Goal: Information Seeking & Learning: Learn about a topic

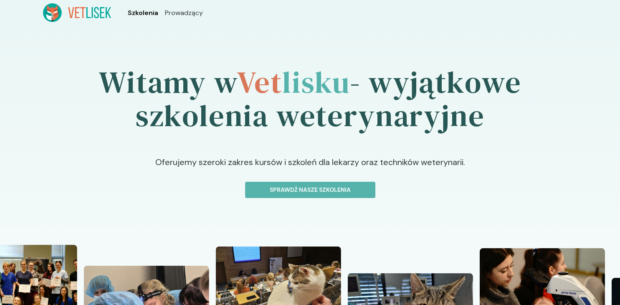
click at [133, 13] on span "Szkolenia" at bounding box center [143, 13] width 30 height 10
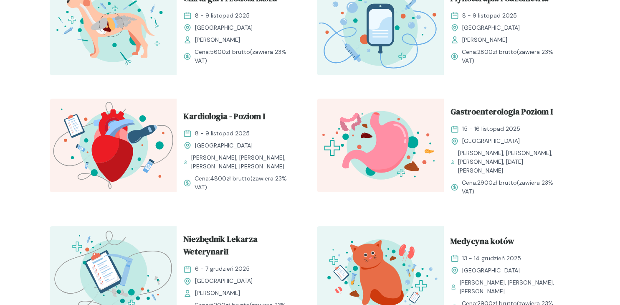
scroll to position [705, 0]
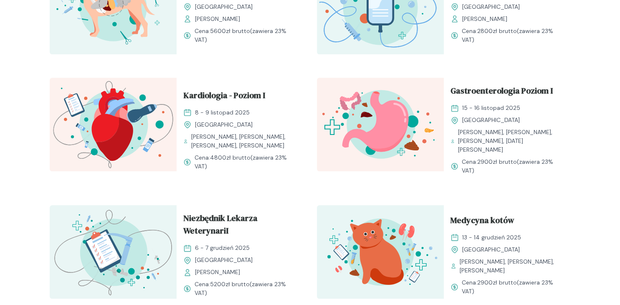
click at [393, 118] on img at bounding box center [380, 124] width 127 height 93
click at [468, 91] on span "Gastroenterologia Poziom I" at bounding box center [501, 92] width 102 height 16
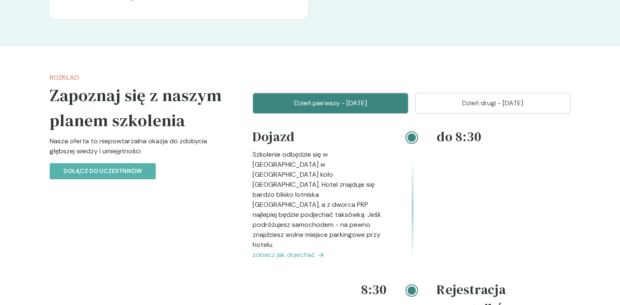
scroll to position [969, 0]
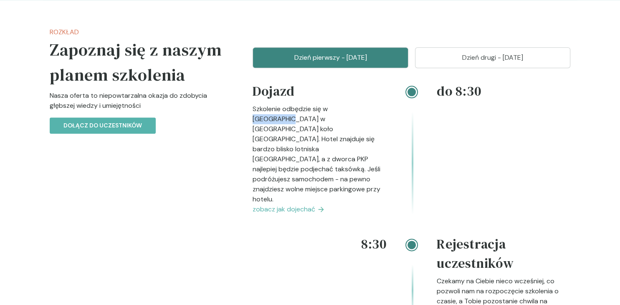
drag, startPoint x: 330, startPoint y: 109, endPoint x: 366, endPoint y: 106, distance: 36.0
click at [366, 106] on p "Szkolenie odbędzie się w Hotelu Great Polonia Kraków Airport w Modlniczce koło …" at bounding box center [319, 154] width 134 height 100
click at [369, 111] on p "Szkolenie odbędzie się w Hotelu Great Polonia Kraków Airport w Modlniczce koło …" at bounding box center [319, 154] width 134 height 100
drag, startPoint x: 274, startPoint y: 119, endPoint x: 304, endPoint y: 121, distance: 30.1
click at [304, 121] on p "Szkolenie odbędzie się w Hotelu Great Polonia Kraków Airport w Modlniczce koło …" at bounding box center [319, 154] width 134 height 100
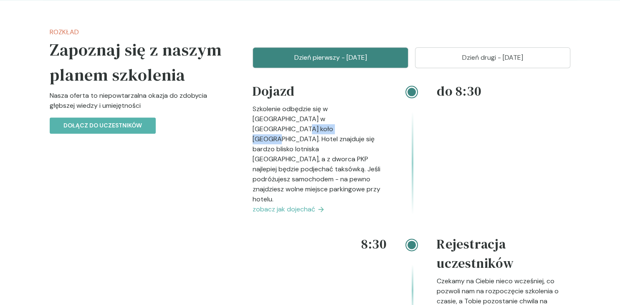
drag, startPoint x: 322, startPoint y: 121, endPoint x: 371, endPoint y: 121, distance: 48.4
click at [370, 120] on p "Szkolenie odbędzie się w Hotelu Great Polonia Kraków Airport w Modlniczce koło …" at bounding box center [319, 154] width 134 height 100
click at [370, 123] on p "Szkolenie odbędzie się w Hotelu Great Polonia Kraków Airport w Modlniczce koło …" at bounding box center [319, 154] width 134 height 100
click at [296, 204] on span "zobacz jak dojechać" at bounding box center [283, 209] width 63 height 10
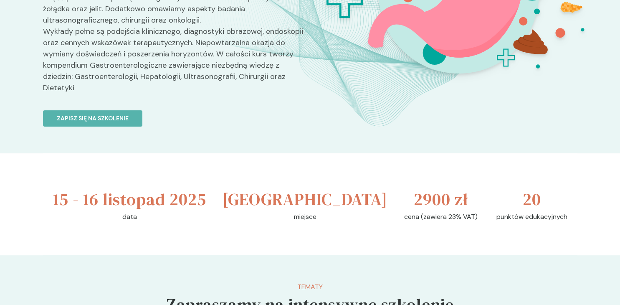
scroll to position [352, 0]
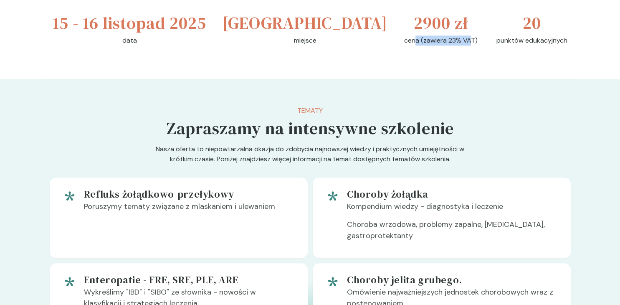
drag, startPoint x: 380, startPoint y: 29, endPoint x: 451, endPoint y: 14, distance: 72.9
click at [451, 14] on div "15 - 16 listopad 2025 data Kraków miejsce 2900 zł cena (zawiera 23% VAT) 20 pun…" at bounding box center [310, 28] width 534 height 102
click at [448, 56] on div "15 - 16 listopad 2025 data Kraków miejsce 2900 zł cena (zawiera 23% VAT) 20 pun…" at bounding box center [310, 28] width 534 height 102
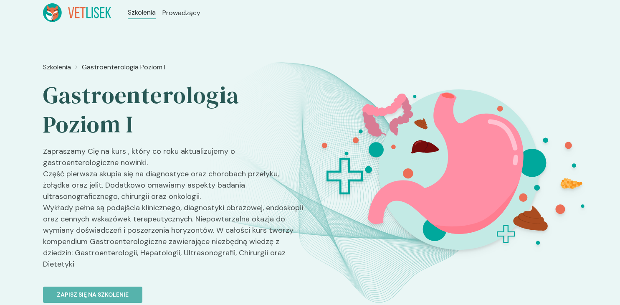
scroll to position [0, 0]
click at [209, 168] on p "Zapraszamy Cię na kurs , który co roku aktualizujemy o gastroenterologiczne now…" at bounding box center [173, 211] width 260 height 131
click at [89, 10] on icon at bounding box center [77, 12] width 68 height 19
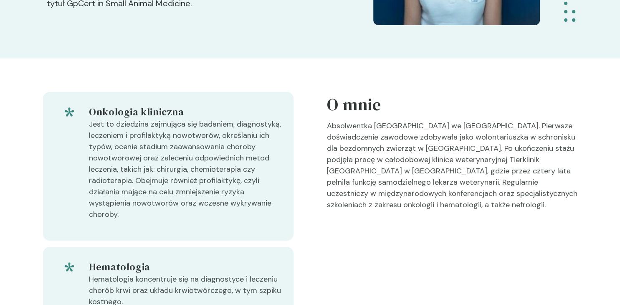
scroll to position [220, 0]
